Goal: Task Accomplishment & Management: Complete application form

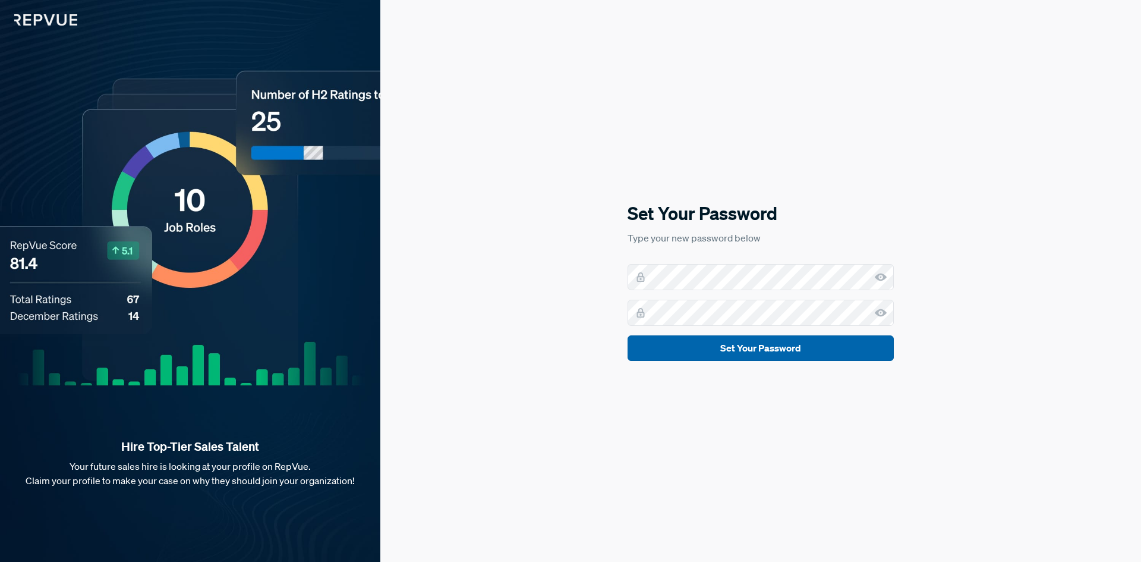
click at [724, 355] on button "Set Your Password" at bounding box center [761, 348] width 266 height 26
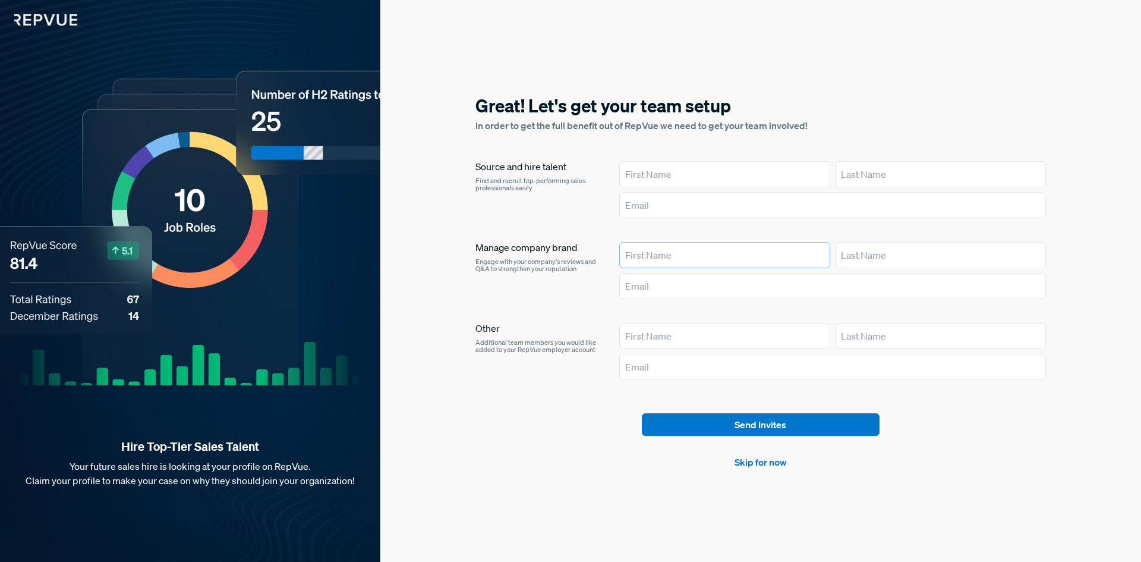
click at [656, 252] on input "text" at bounding box center [724, 255] width 211 height 26
type input "Maeliosa"
type input "[PERSON_NAME]"
drag, startPoint x: 746, startPoint y: 289, endPoint x: 697, endPoint y: 283, distance: 49.6
click at [697, 283] on input "[EMAIL_ADDRESS][PERSON_NAME][DOMAIN_NAME]" at bounding box center [832, 286] width 427 height 26
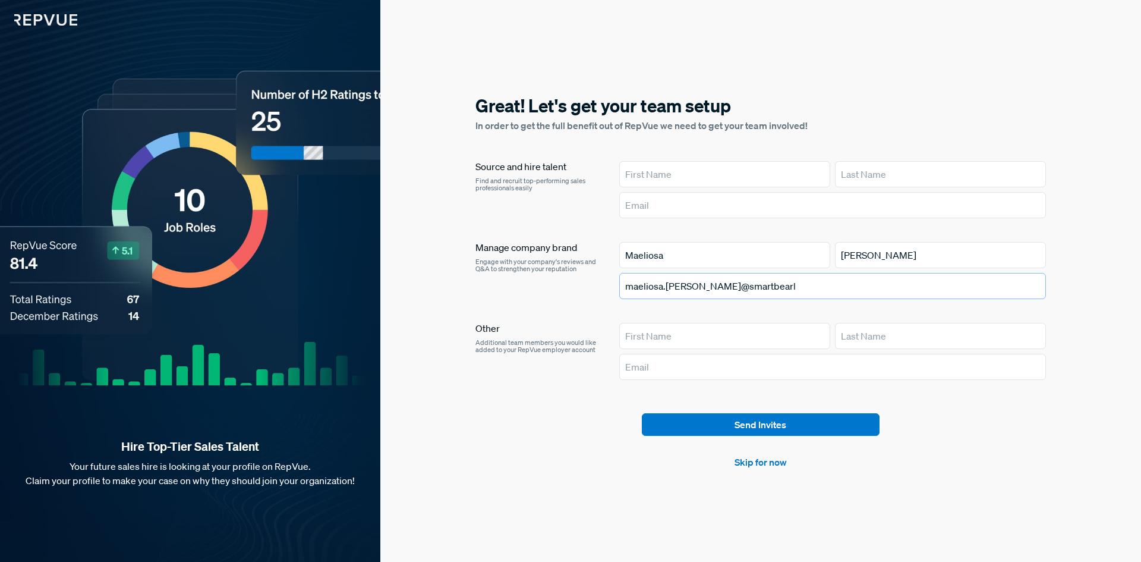
type input "maeliosa.[PERSON_NAME]@smartbear"
click at [691, 279] on input "maeliosa.[PERSON_NAME]@smartbear" at bounding box center [832, 286] width 427 height 26
click at [691, 278] on input "maeliosa.[PERSON_NAME]@smartbear" at bounding box center [832, 286] width 427 height 26
click at [667, 254] on input "Maeliosa" at bounding box center [724, 255] width 211 height 26
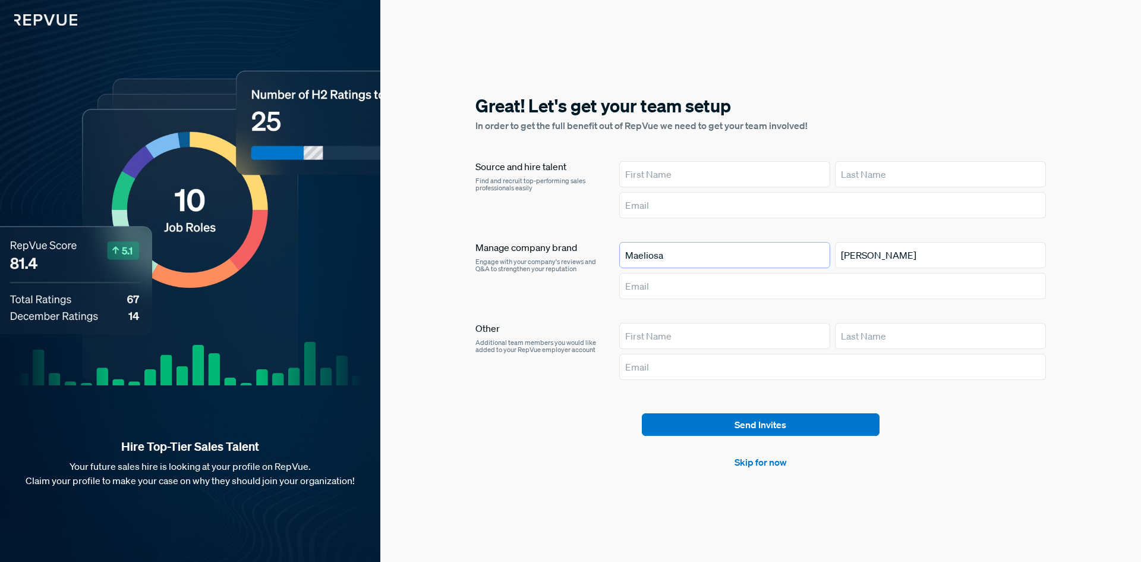
click at [667, 254] on input "Maeliosa" at bounding box center [724, 255] width 211 height 26
click at [668, 254] on input "Maeliosa" at bounding box center [724, 255] width 211 height 26
click at [878, 257] on input "[PERSON_NAME]" at bounding box center [940, 255] width 211 height 26
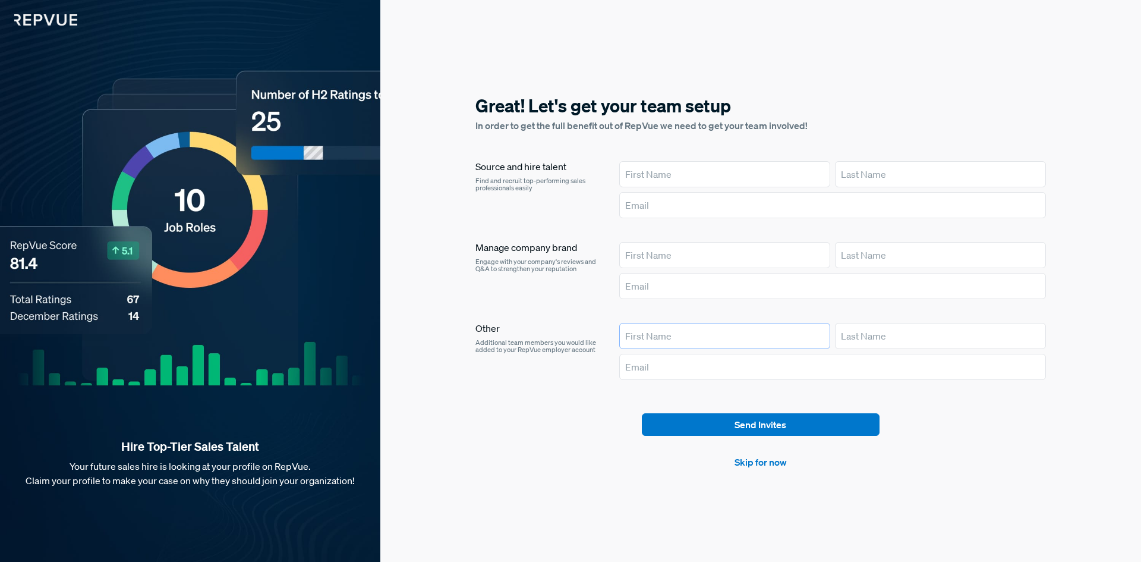
click at [666, 333] on input "text" at bounding box center [724, 336] width 211 height 26
type input "Maeliosa"
type input "[PERSON_NAME]"
type input "[EMAIL_ADDRESS][PERSON_NAME][DOMAIN_NAME]"
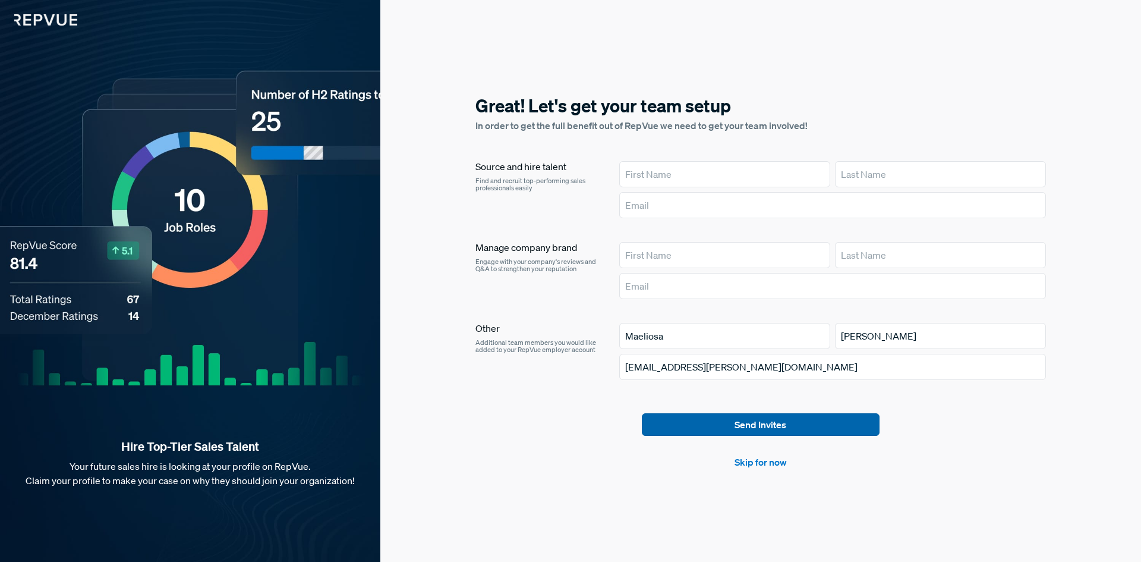
click at [717, 428] on button "Send Invites" at bounding box center [761, 424] width 238 height 23
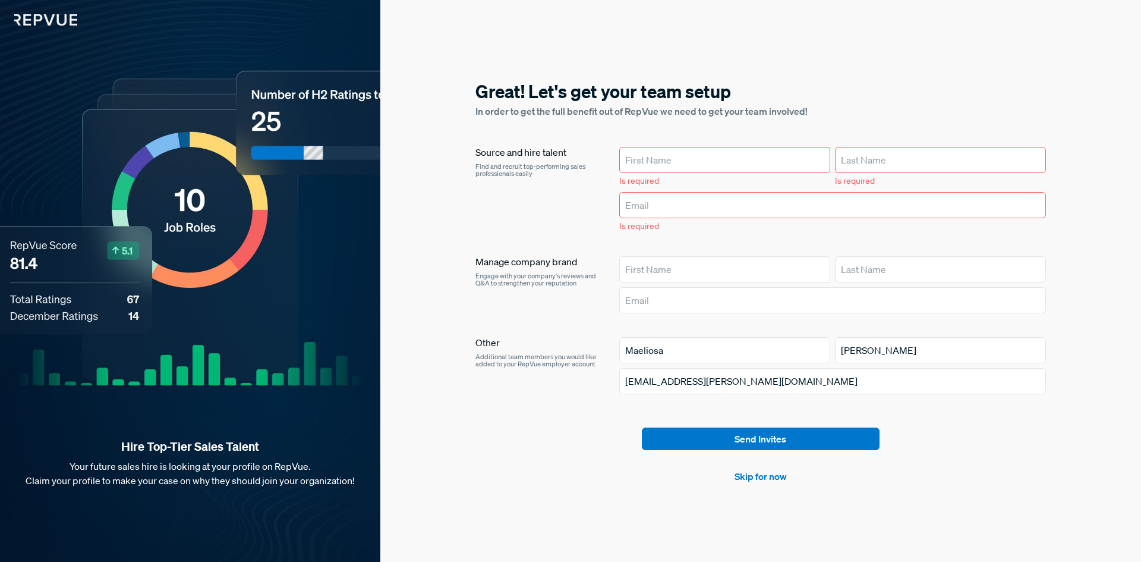
click at [647, 166] on input "text" at bounding box center [724, 160] width 211 height 26
type input "Maeliosa"
type input "[PERSON_NAME]"
type input "[EMAIL_ADDRESS][PERSON_NAME][DOMAIN_NAME]"
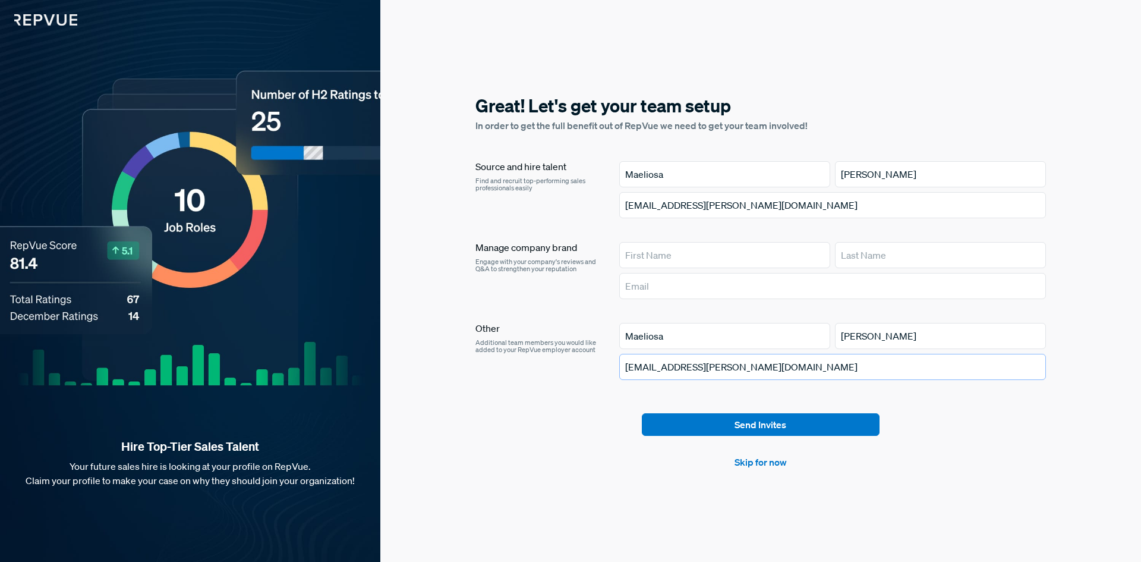
drag, startPoint x: 739, startPoint y: 367, endPoint x: 694, endPoint y: 364, distance: 45.3
click at [694, 364] on input "[EMAIL_ADDRESS][PERSON_NAME][DOMAIN_NAME]" at bounding box center [832, 367] width 427 height 26
type input "[EMAIL_ADDRESS][PERSON_NAME][DOMAIN_NAME]"
drag, startPoint x: 745, startPoint y: 207, endPoint x: 697, endPoint y: 202, distance: 48.4
click at [697, 202] on input "[EMAIL_ADDRESS][PERSON_NAME][DOMAIN_NAME]" at bounding box center [832, 205] width 427 height 26
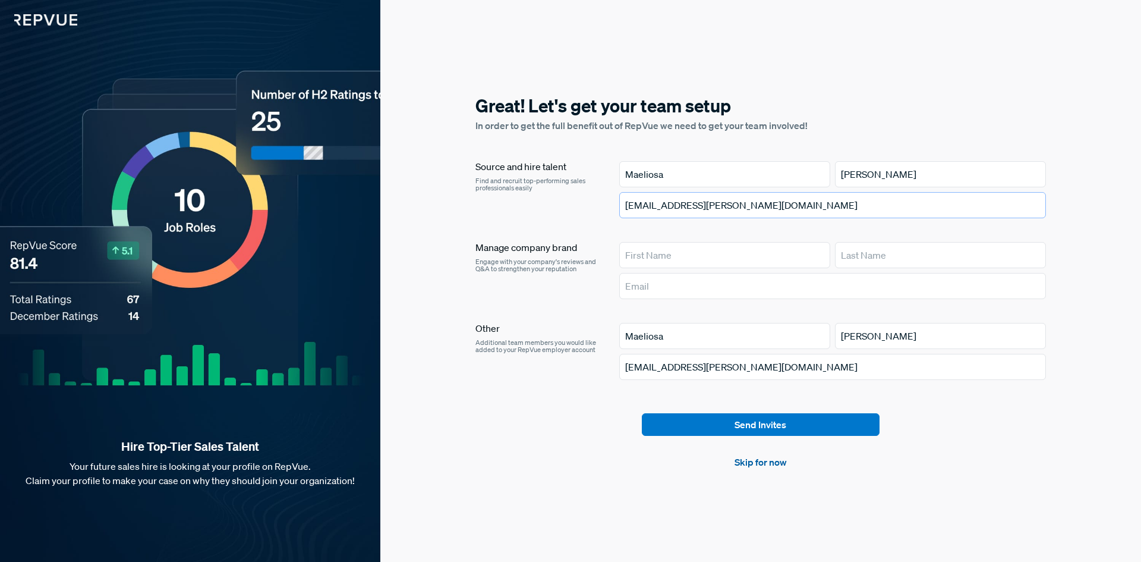
type input "[EMAIL_ADDRESS][PERSON_NAME][DOMAIN_NAME]"
click at [762, 463] on link "Skip for now" at bounding box center [761, 462] width 52 height 14
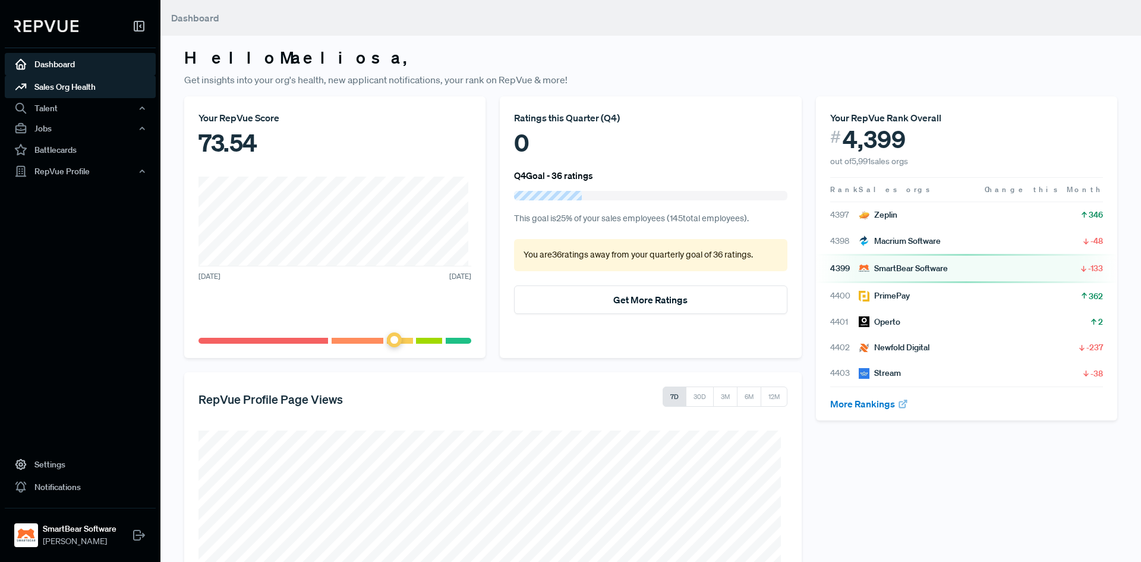
click at [76, 81] on link "Sales Org Health" at bounding box center [80, 86] width 151 height 23
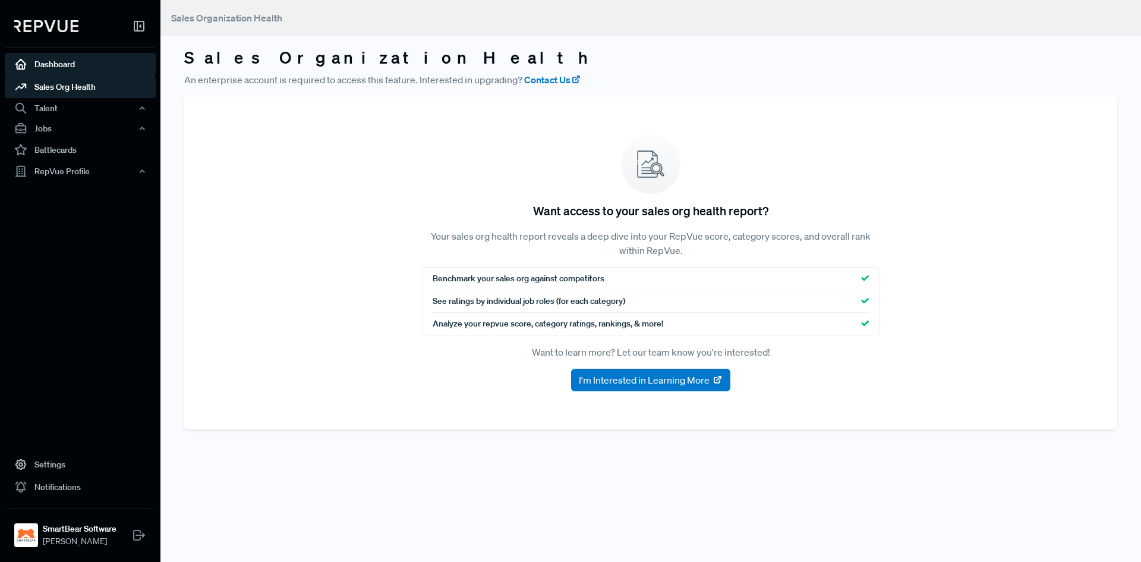
click at [64, 69] on link "Dashboard" at bounding box center [80, 64] width 151 height 23
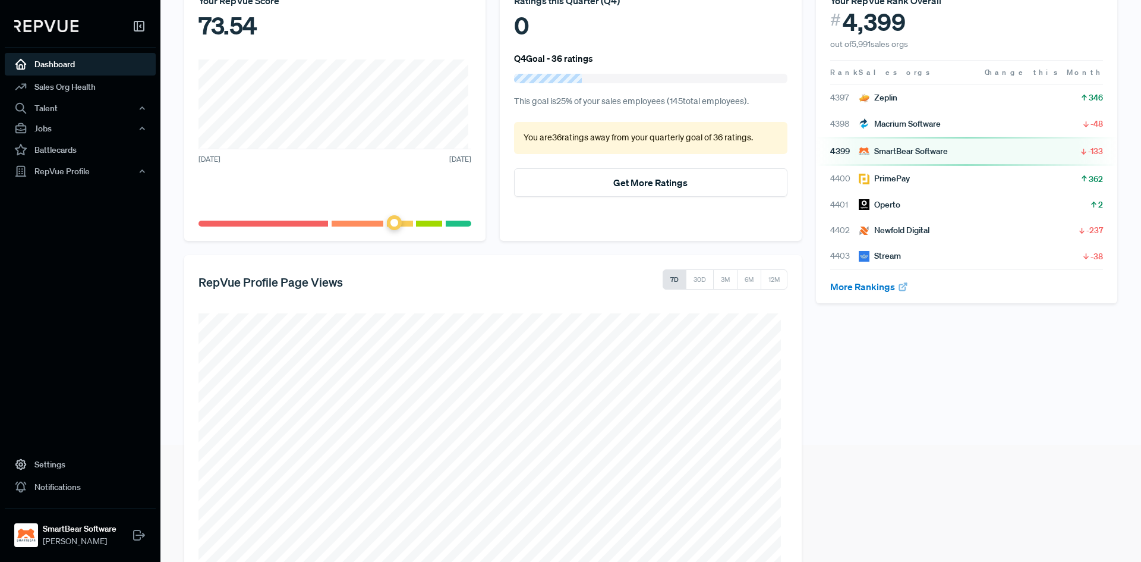
scroll to position [193, 0]
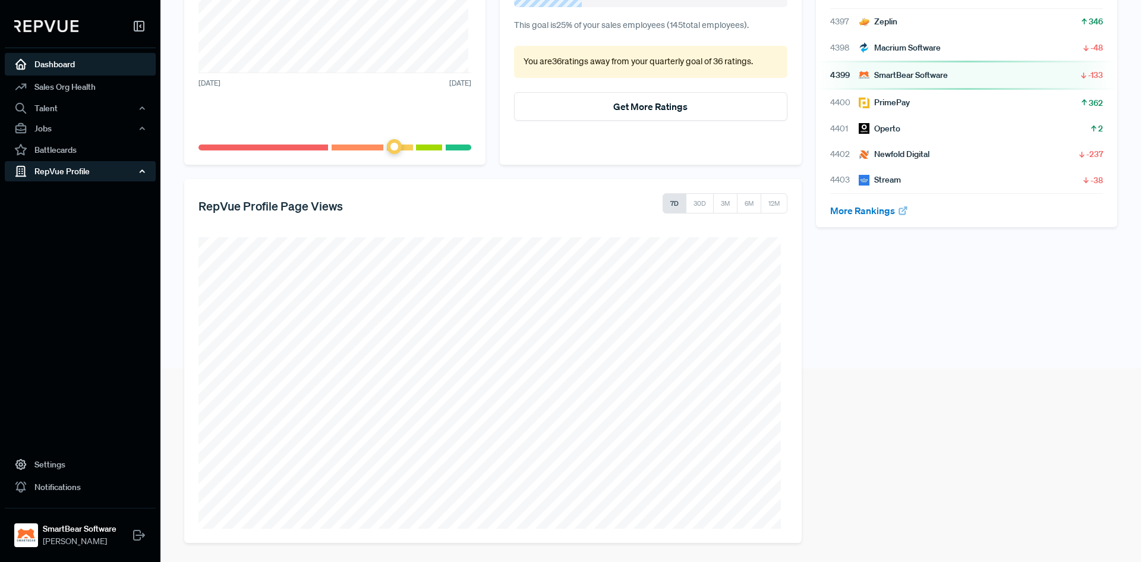
click at [65, 169] on div "RepVue Profile" at bounding box center [80, 171] width 151 height 20
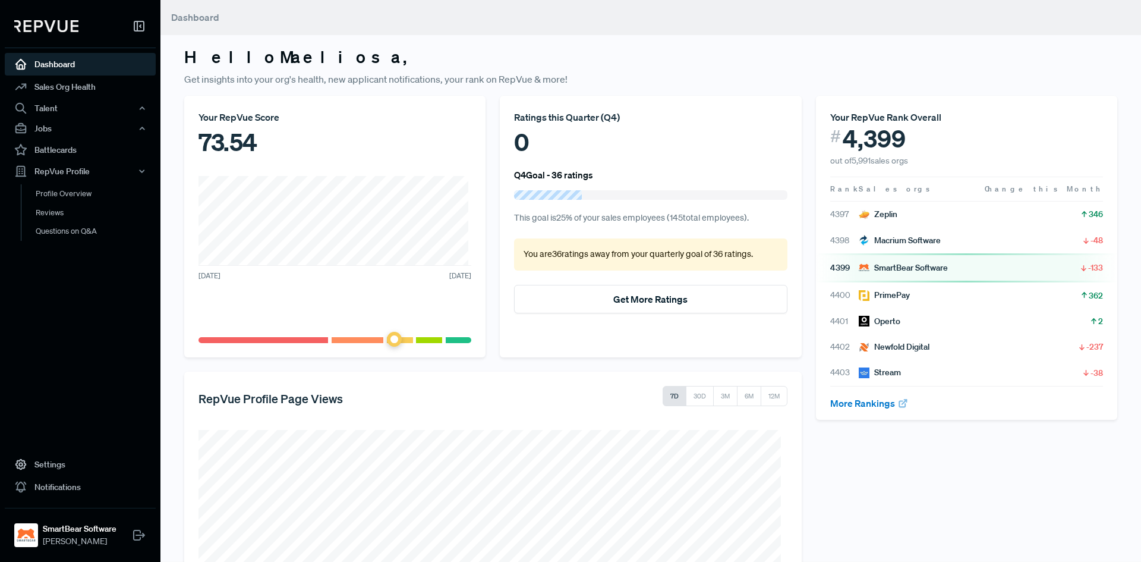
scroll to position [0, 0]
click at [44, 59] on link "Dashboard" at bounding box center [80, 64] width 151 height 23
click at [136, 26] on icon at bounding box center [139, 26] width 14 height 14
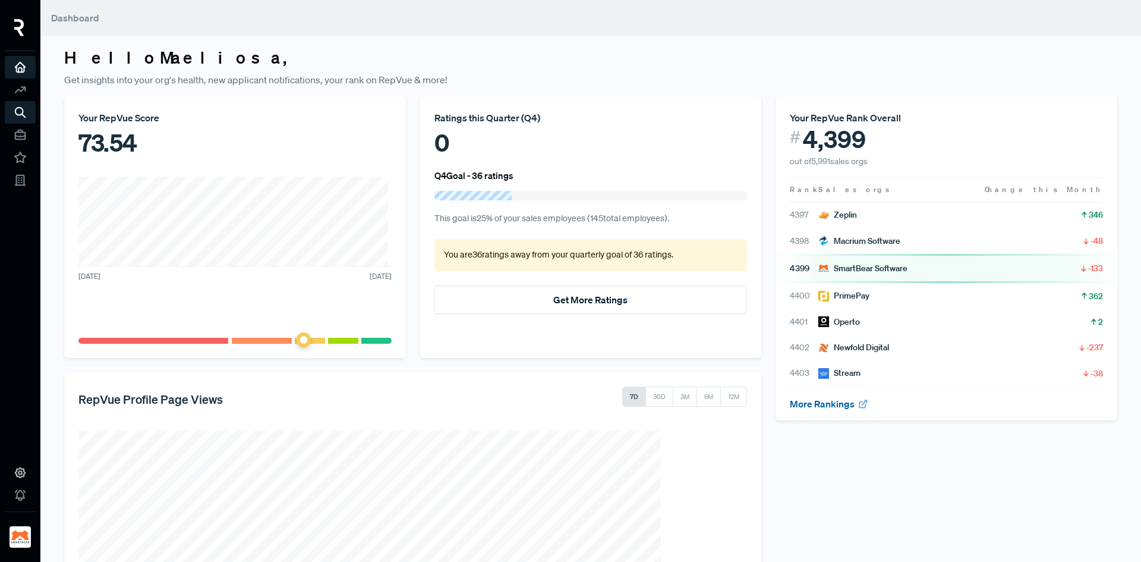
click at [811, 402] on link "More Rankings" at bounding box center [829, 404] width 78 height 12
